Goal: Task Accomplishment & Management: Use online tool/utility

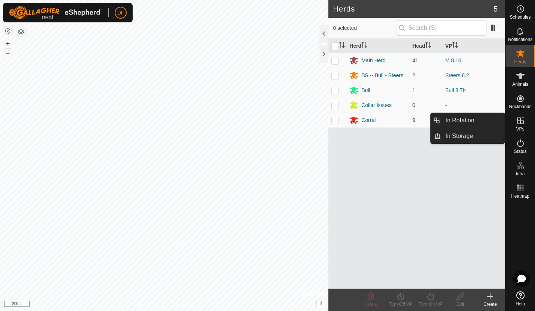
click at [520, 121] on icon at bounding box center [520, 121] width 7 height 7
click at [472, 122] on link "In Rotation" at bounding box center [473, 120] width 64 height 15
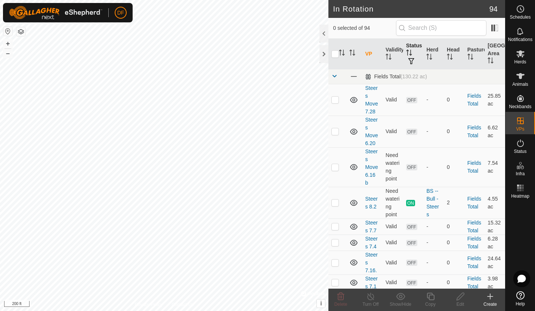
click at [413, 48] on th "Status" at bounding box center [413, 54] width 21 height 31
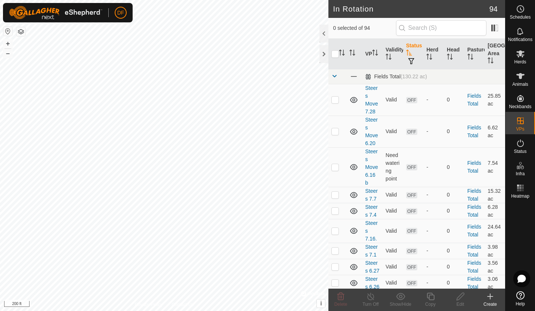
click at [413, 48] on th "Status" at bounding box center [413, 54] width 21 height 31
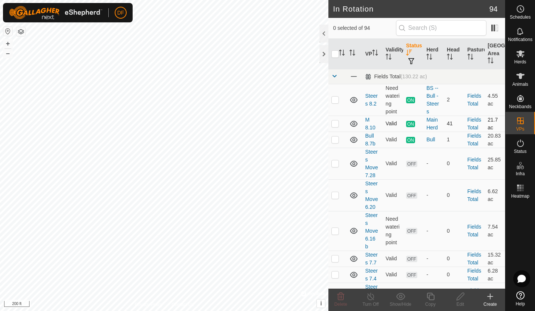
click at [336, 127] on p-checkbox at bounding box center [334, 124] width 7 height 6
checkbox input "true"
click at [431, 298] on icon at bounding box center [430, 296] width 9 height 9
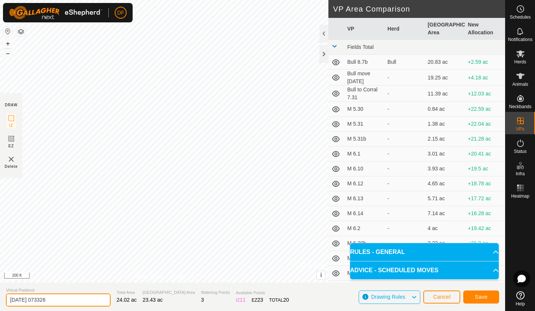
drag, startPoint x: 81, startPoint y: 300, endPoint x: 2, endPoint y: 294, distance: 79.8
click at [2, 294] on section "Virtual Paddock [DATE] 073326 Total Area 24.02 ac Grazing Area 23.43 ac Waterin…" at bounding box center [252, 297] width 505 height 28
type input "M [DATE]"
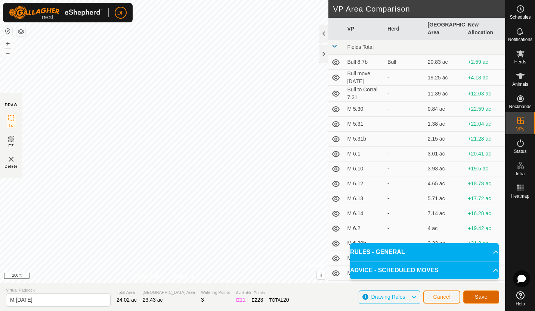
click at [486, 297] on span "Save" at bounding box center [481, 297] width 13 height 6
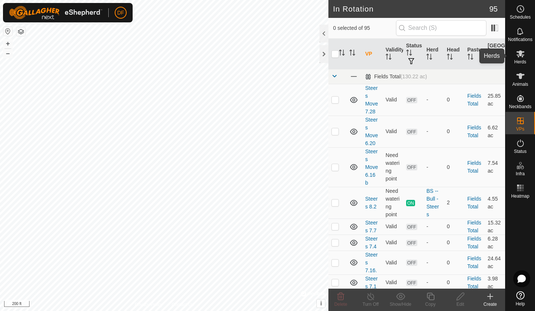
click at [522, 55] on icon at bounding box center [520, 53] width 9 height 9
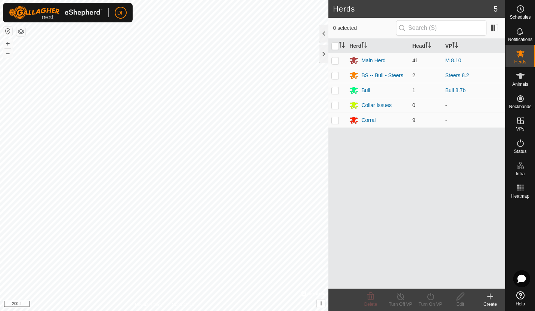
click at [335, 59] on p-checkbox at bounding box center [334, 61] width 7 height 6
checkbox input "true"
click at [431, 298] on icon at bounding box center [430, 296] width 9 height 9
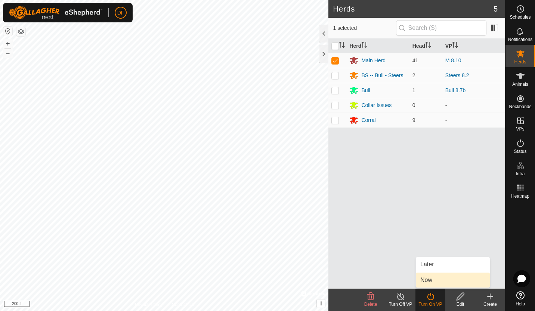
click at [431, 282] on link "Now" at bounding box center [453, 280] width 74 height 15
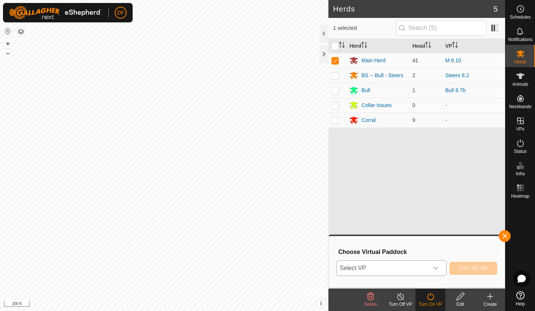
click at [438, 267] on icon "dropdown trigger" at bounding box center [435, 269] width 6 height 6
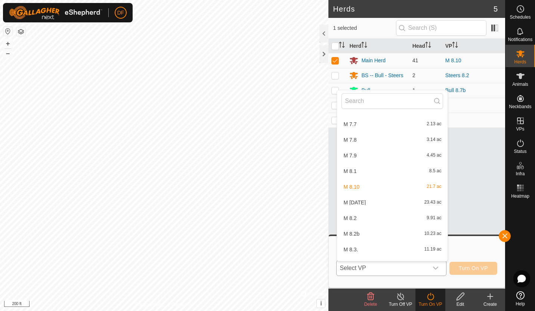
scroll to position [648, 0]
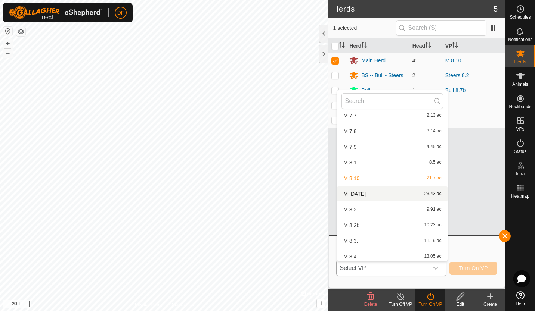
click at [368, 193] on li "M [DATE] 23.43 ac" at bounding box center [392, 194] width 111 height 15
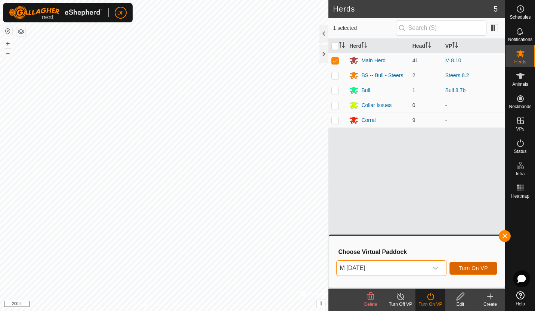
click at [470, 267] on span "Turn On VP" at bounding box center [473, 269] width 29 height 6
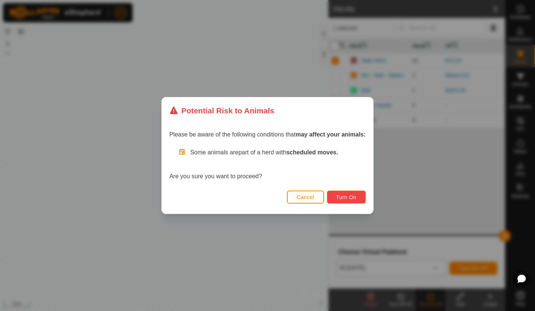
click at [354, 200] on span "Turn On" at bounding box center [346, 198] width 20 height 6
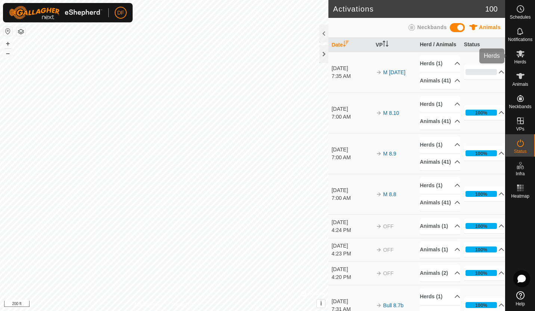
click at [521, 59] on es-mob-svg-icon at bounding box center [520, 54] width 13 height 12
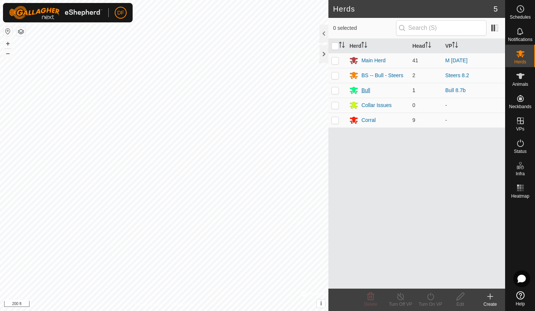
click at [366, 91] on div "Bull" at bounding box center [365, 91] width 9 height 8
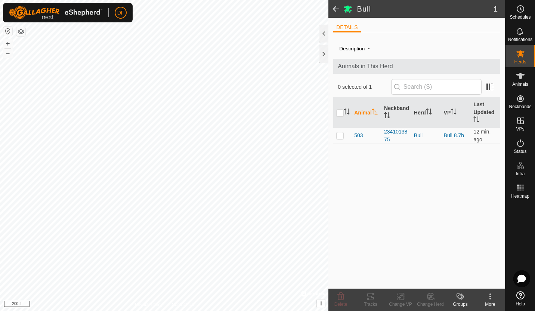
click at [335, 12] on span at bounding box center [335, 9] width 15 height 18
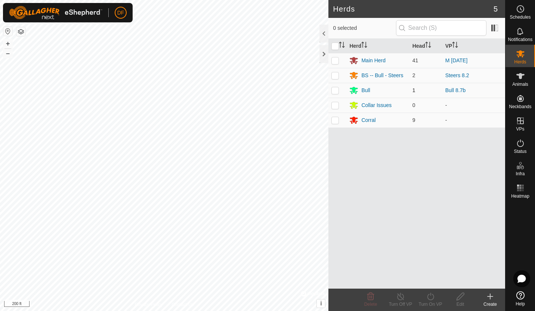
click at [334, 90] on p-checkbox at bounding box center [334, 90] width 7 height 6
checkbox input "true"
click at [428, 296] on icon at bounding box center [430, 296] width 9 height 9
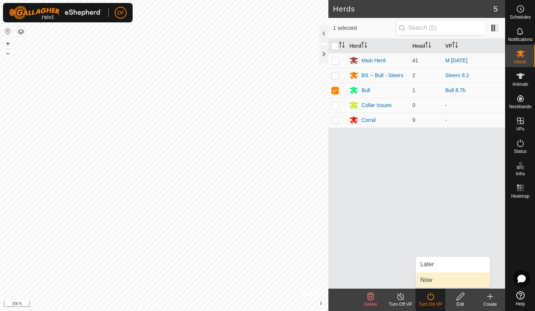
click at [428, 285] on link "Now" at bounding box center [453, 280] width 74 height 15
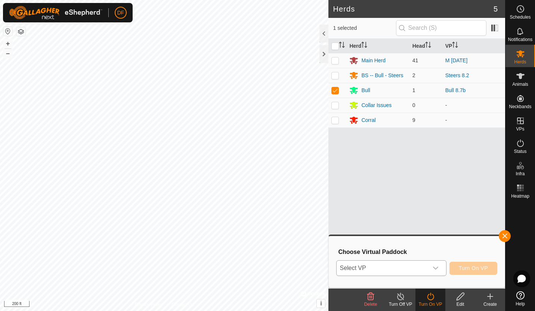
click at [438, 269] on icon "dropdown trigger" at bounding box center [435, 269] width 6 height 6
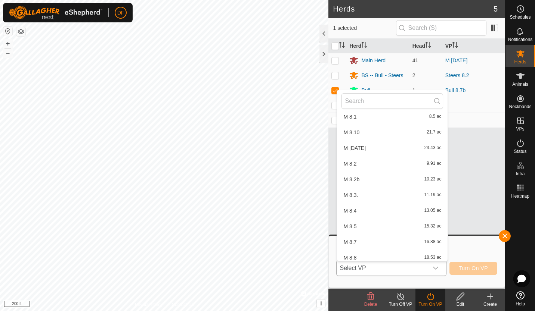
scroll to position [703, 0]
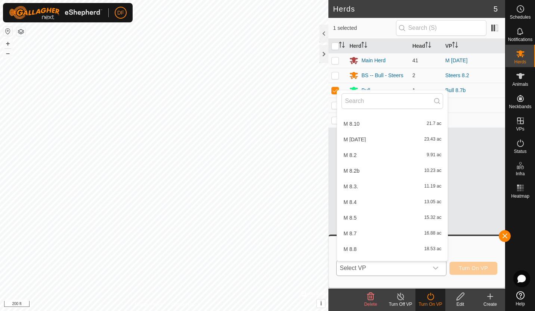
click at [364, 142] on span "M [DATE]" at bounding box center [354, 139] width 22 height 5
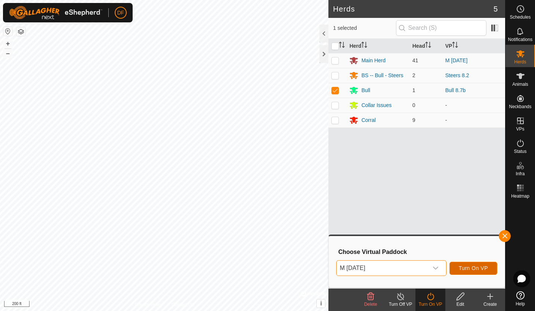
click at [471, 268] on span "Turn On VP" at bounding box center [473, 269] width 29 height 6
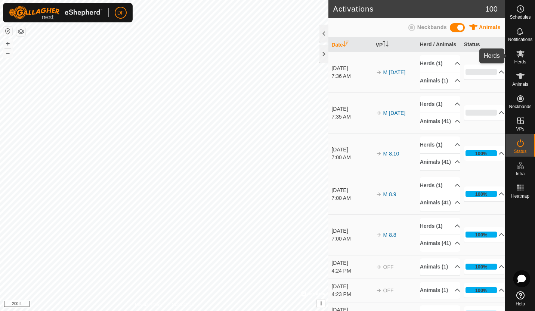
click at [522, 52] on icon at bounding box center [520, 53] width 8 height 7
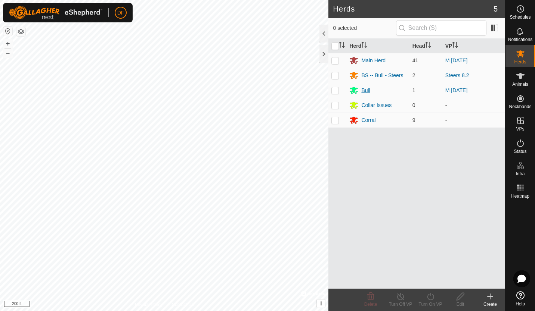
click at [363, 90] on div "Bull" at bounding box center [365, 91] width 9 height 8
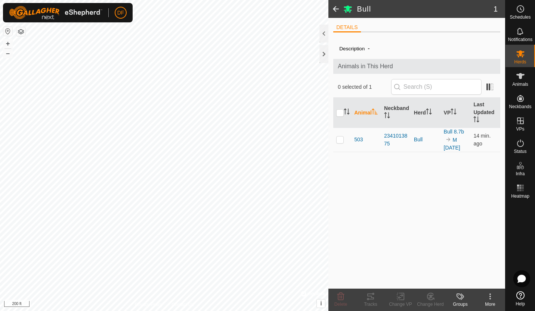
click at [334, 7] on span at bounding box center [335, 9] width 15 height 18
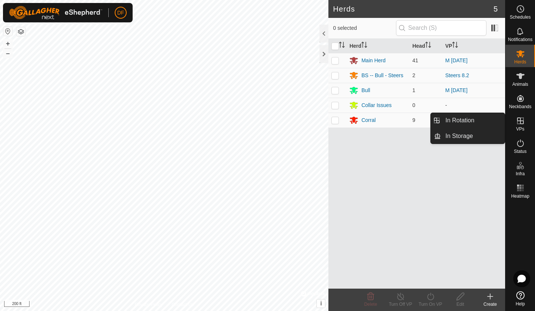
click at [520, 121] on icon at bounding box center [520, 121] width 7 height 7
click at [471, 120] on link "In Rotation" at bounding box center [473, 120] width 64 height 15
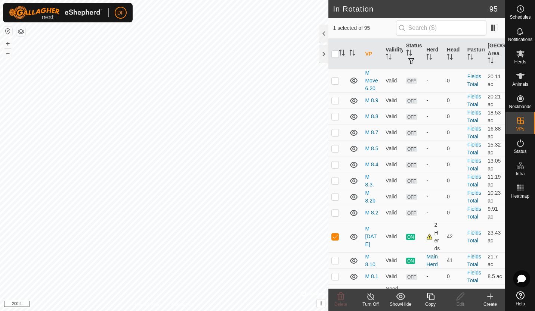
scroll to position [574, 0]
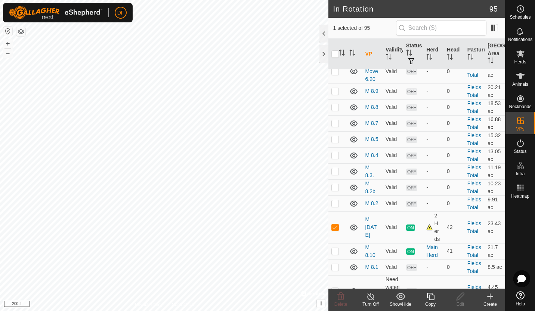
click at [334, 126] on p-checkbox at bounding box center [334, 123] width 7 height 6
checkbox input "true"
